Goal: Transaction & Acquisition: Purchase product/service

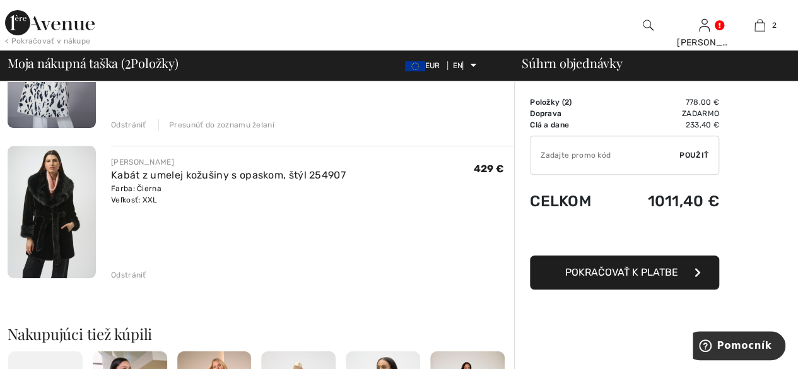
click at [50, 213] on img at bounding box center [52, 212] width 88 height 132
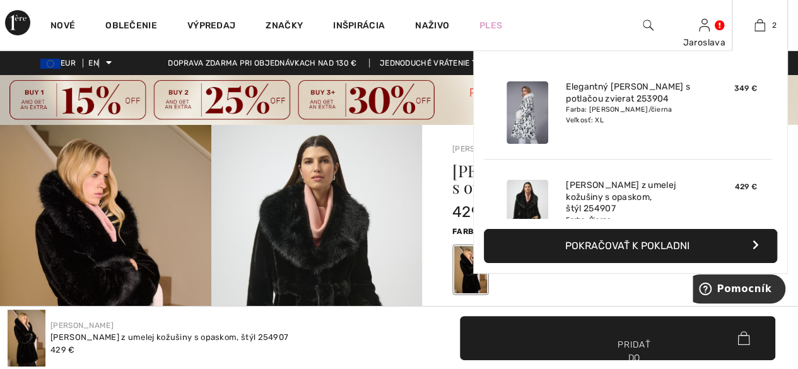
click at [647, 240] on font "Pokračovať k pokladni" at bounding box center [627, 246] width 124 height 12
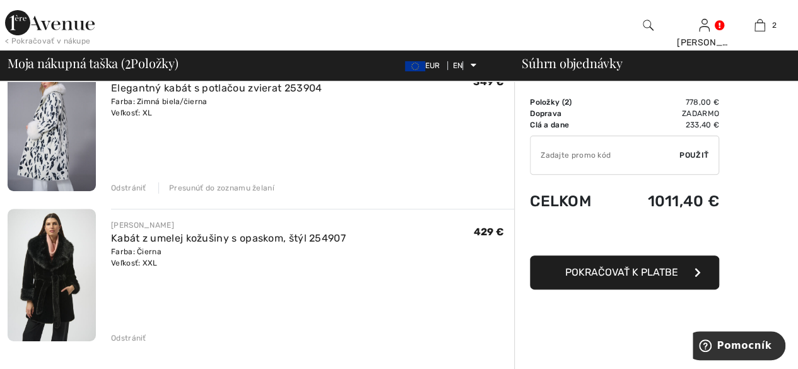
click at [208, 189] on font "Presunúť do zoznamu želaní" at bounding box center [221, 188] width 105 height 9
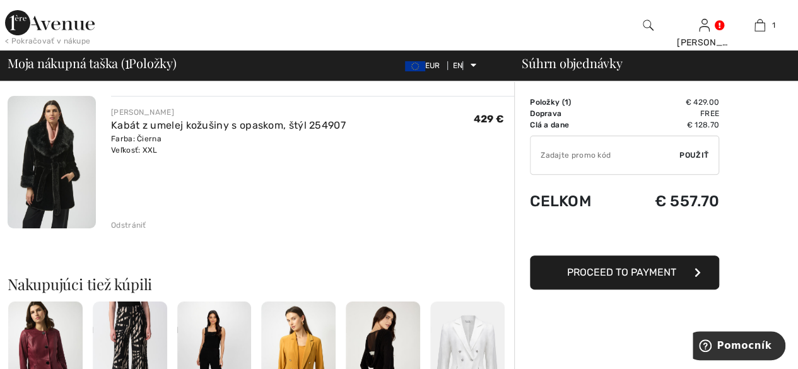
scroll to position [102, 0]
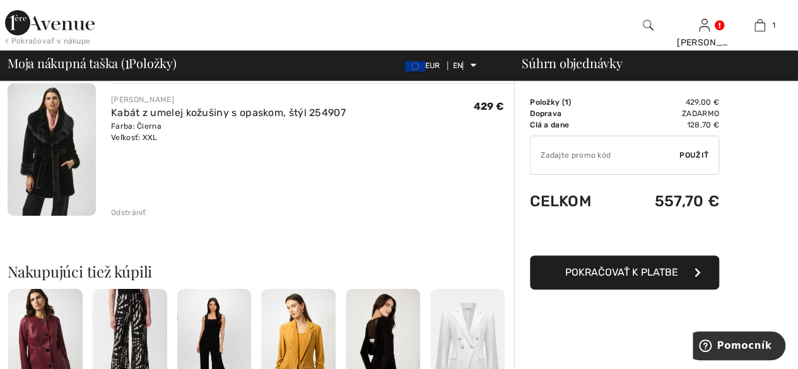
drag, startPoint x: 606, startPoint y: 272, endPoint x: 696, endPoint y: 279, distance: 91.2
click at [607, 272] on font "Pokračovať k platbe" at bounding box center [621, 272] width 113 height 12
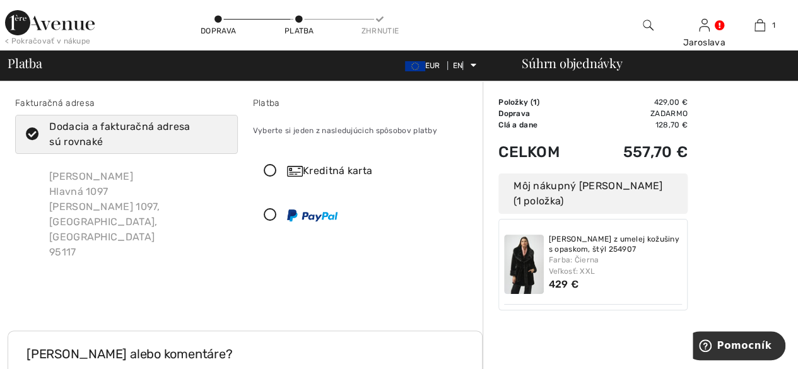
click at [515, 247] on img at bounding box center [524, 264] width 40 height 59
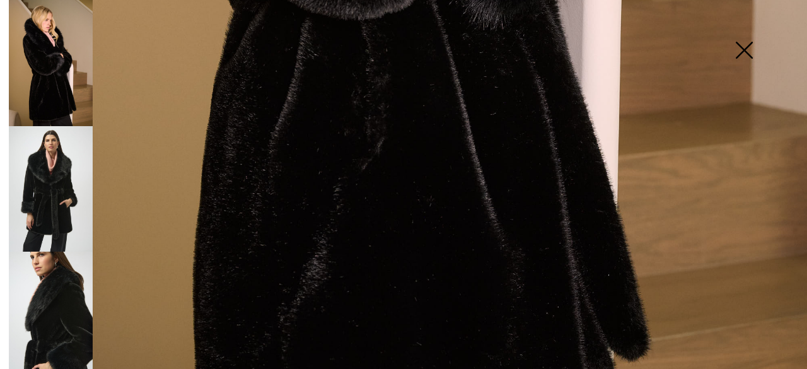
scroll to position [820, 0]
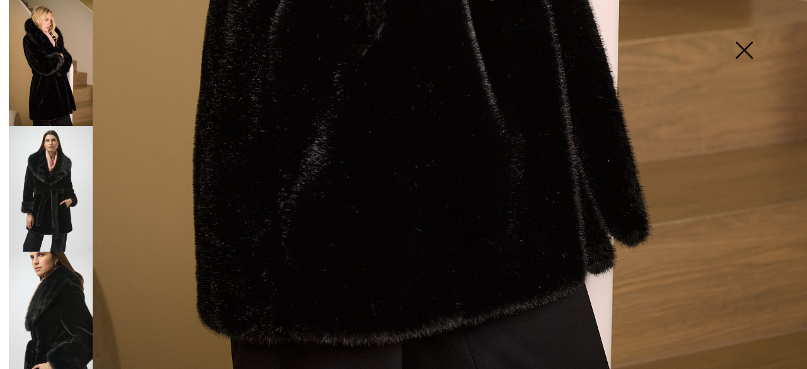
click at [59, 189] on img at bounding box center [51, 189] width 84 height 126
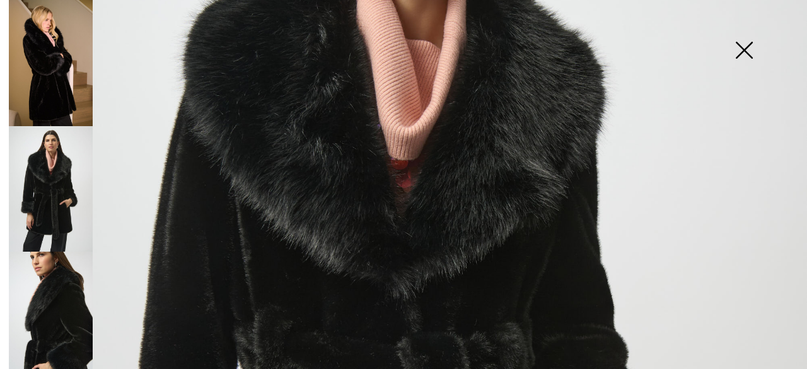
scroll to position [189, 0]
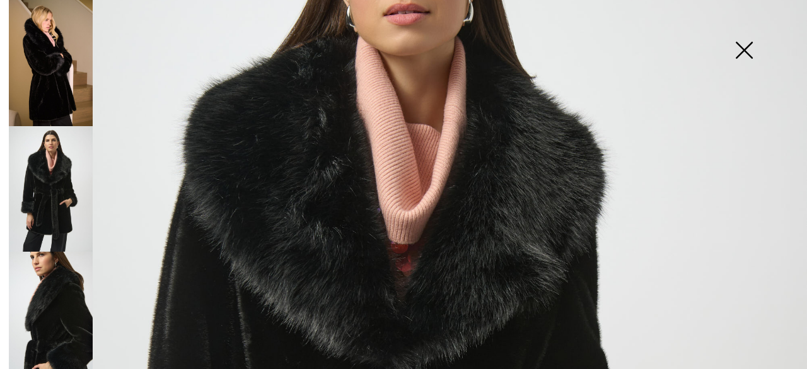
click at [739, 49] on img at bounding box center [744, 51] width 63 height 65
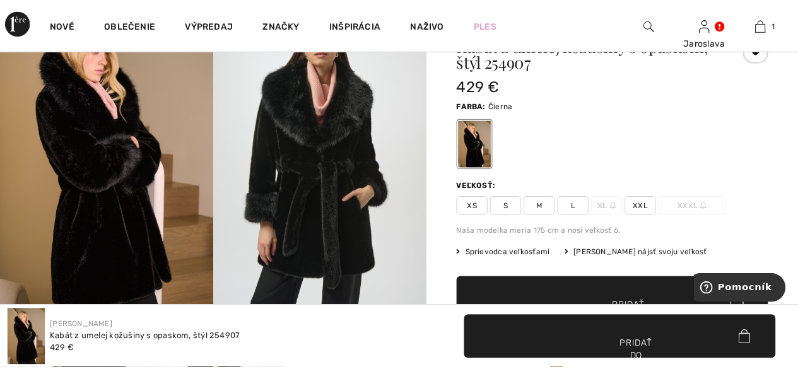
scroll to position [126, 0]
